Goal: Task Accomplishment & Management: Use online tool/utility

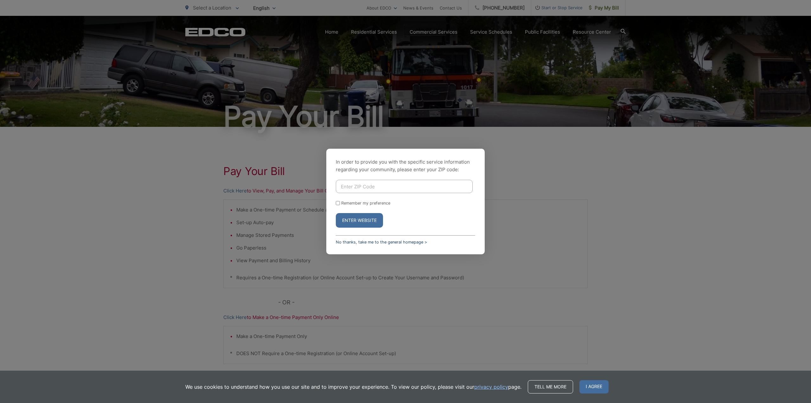
click at [359, 243] on link "No thanks, take me to the general homepage >" at bounding box center [381, 242] width 91 height 5
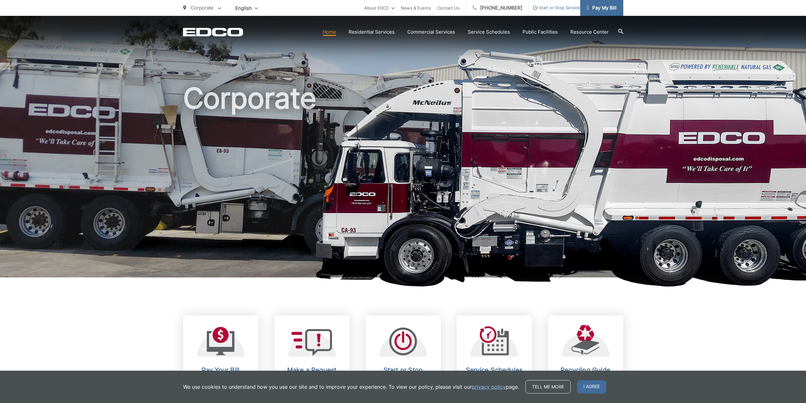
click at [608, 10] on span "Pay My Bill" at bounding box center [602, 8] width 30 height 8
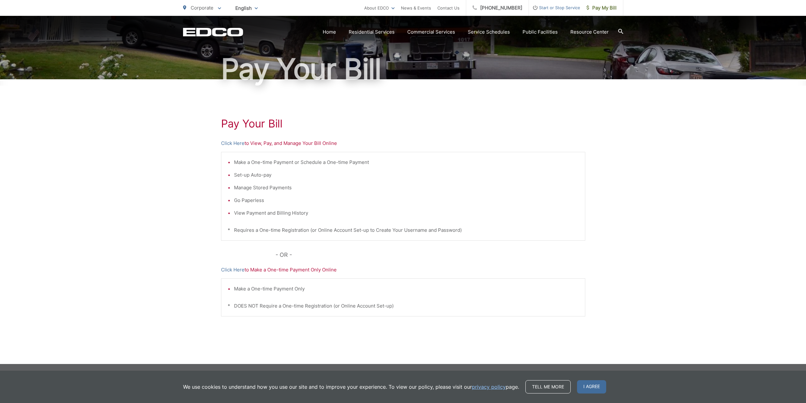
scroll to position [48, 0]
click at [231, 142] on link "Click Here" at bounding box center [232, 143] width 23 height 8
